Goal: Transaction & Acquisition: Purchase product/service

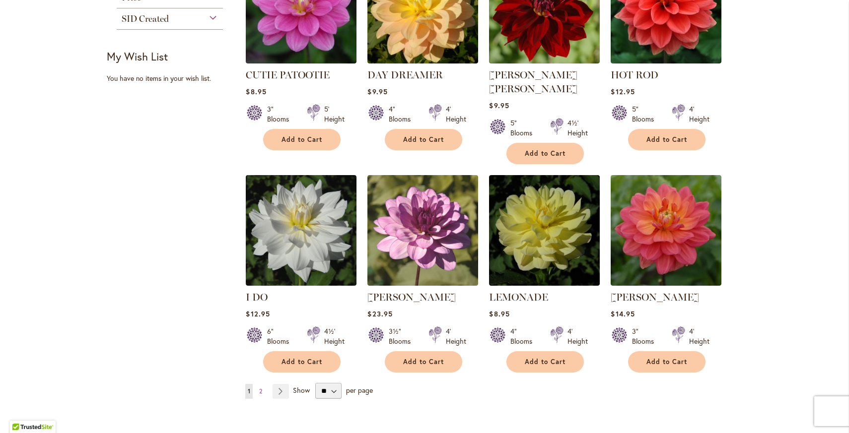
scroll to position [695, 0]
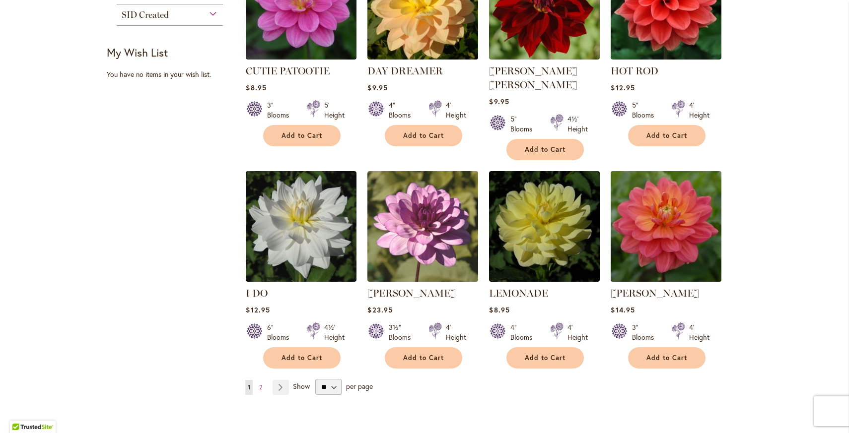
click at [672, 191] on img at bounding box center [666, 226] width 116 height 116
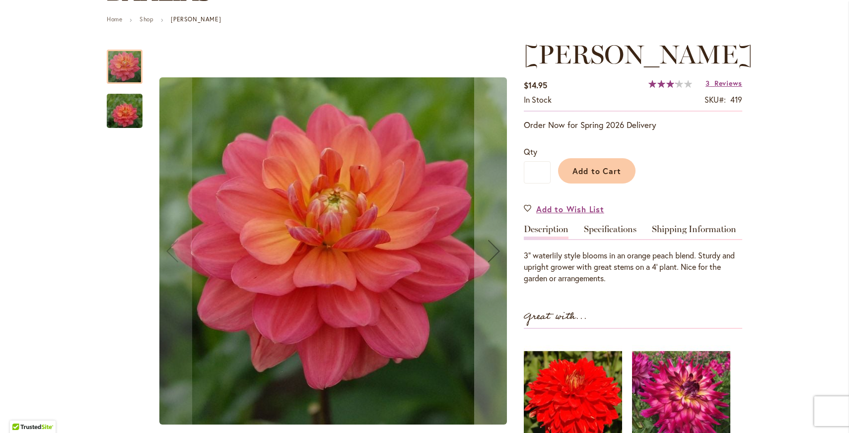
scroll to position [103, 0]
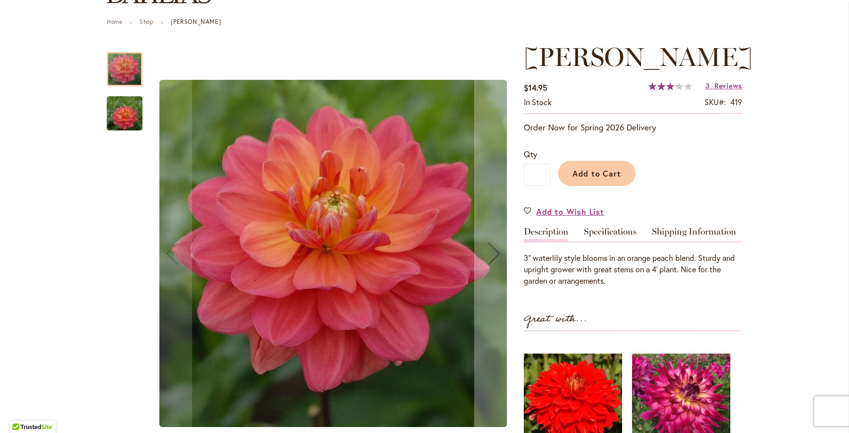
click at [123, 120] on img "LORA ASHLEY" at bounding box center [124, 114] width 71 height 48
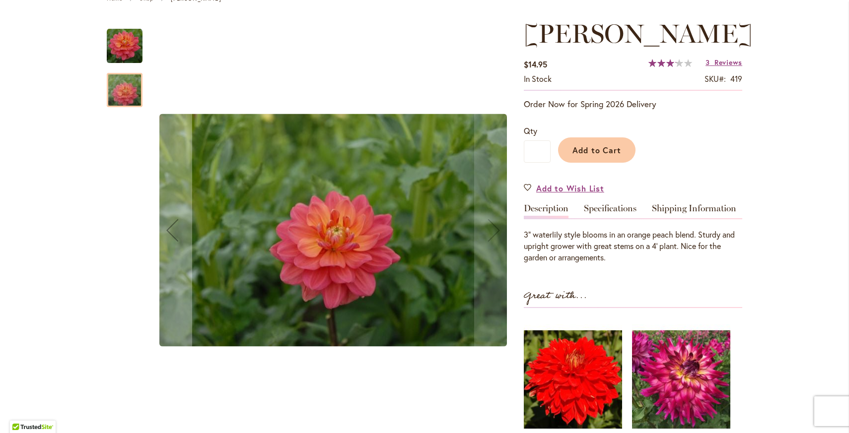
scroll to position [0, 0]
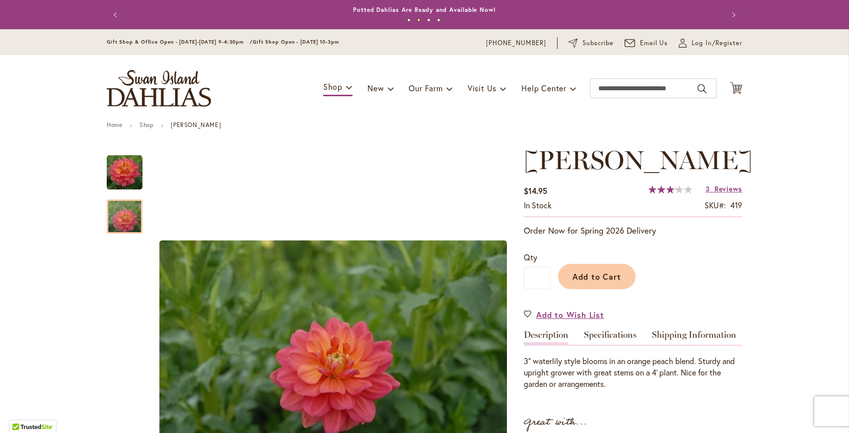
click at [733, 12] on button "Next" at bounding box center [732, 15] width 20 height 20
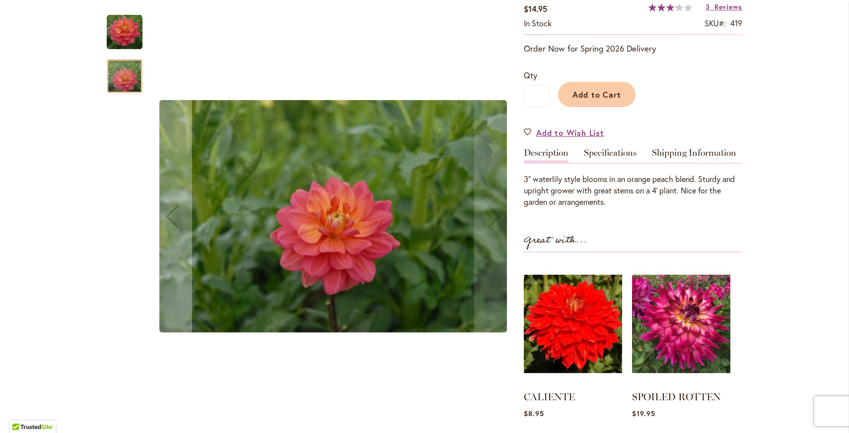
scroll to position [163, 0]
